Goal: Task Accomplishment & Management: Manage account settings

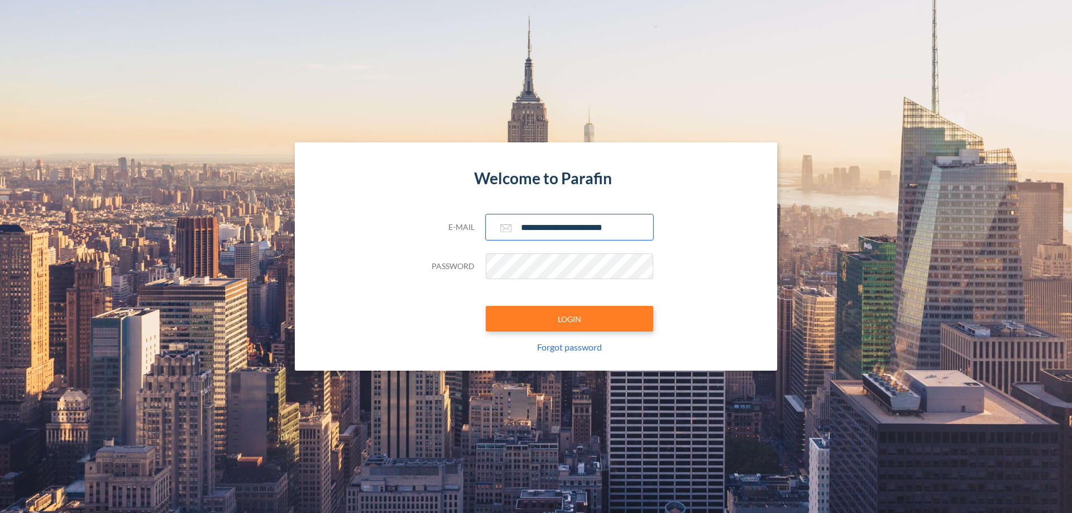
type input "**********"
click at [569, 319] on button "LOGIN" at bounding box center [569, 319] width 167 height 26
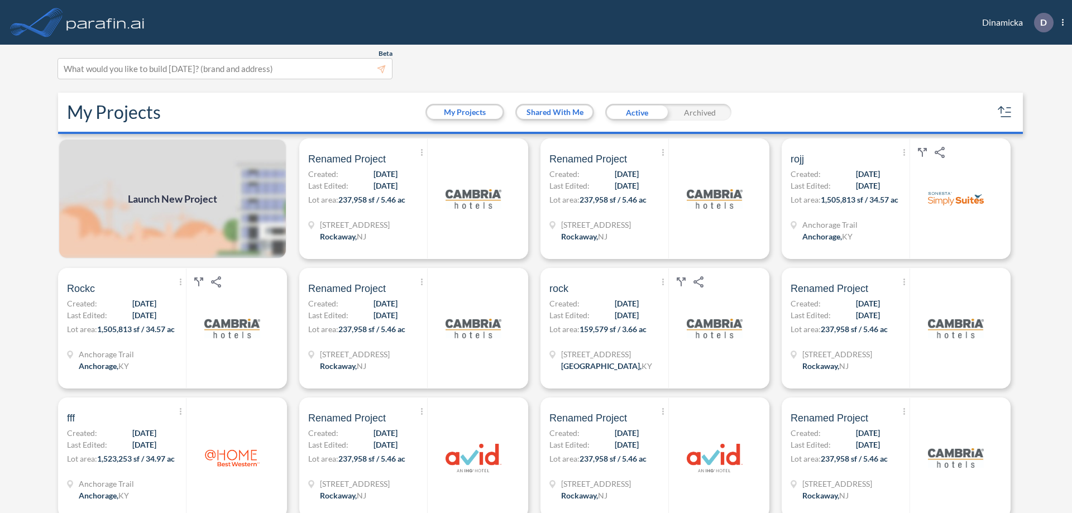
scroll to position [3, 0]
